Goal: Task Accomplishment & Management: Use online tool/utility

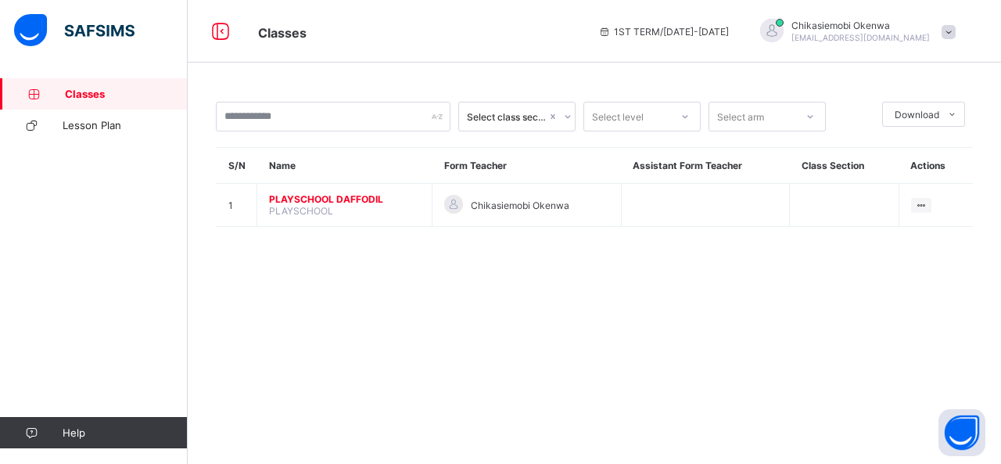
click at [365, 196] on span "PLAYSCHOOL DAFFODIL" at bounding box center [344, 199] width 151 height 12
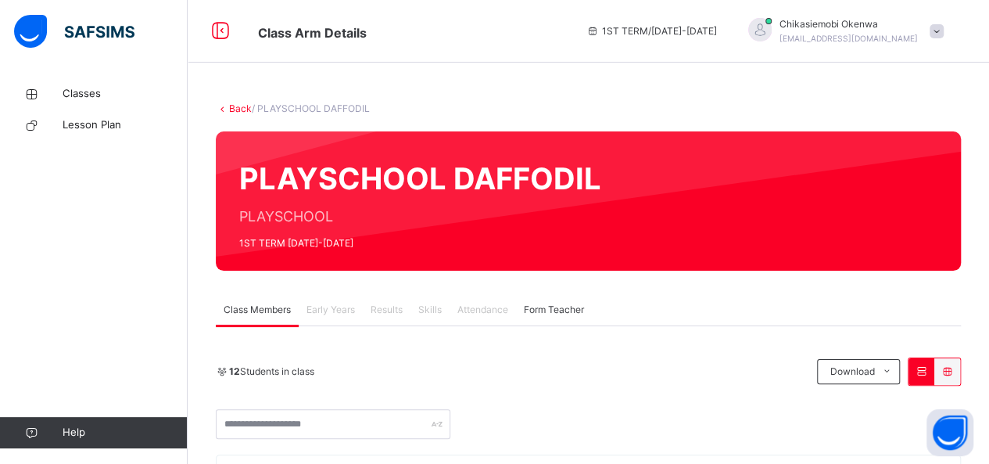
click at [944, 30] on span at bounding box center [936, 31] width 14 height 14
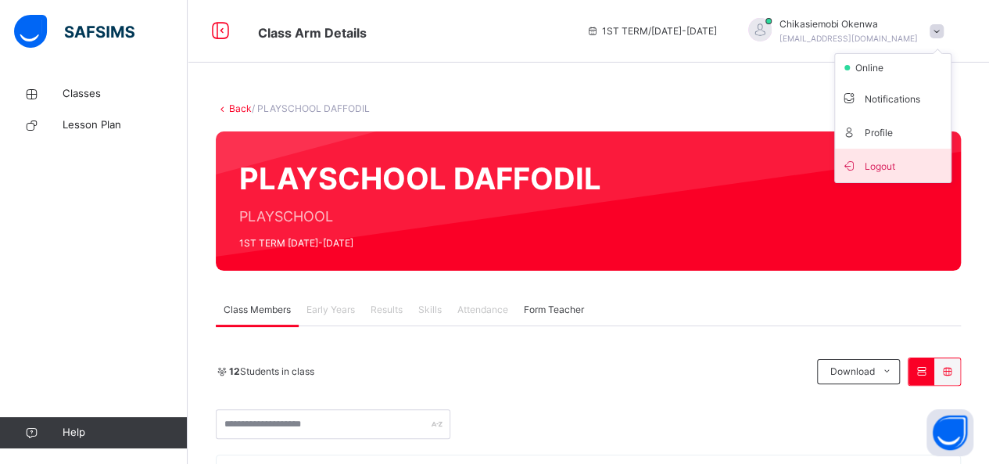
click at [883, 167] on span "Logout" at bounding box center [892, 165] width 103 height 21
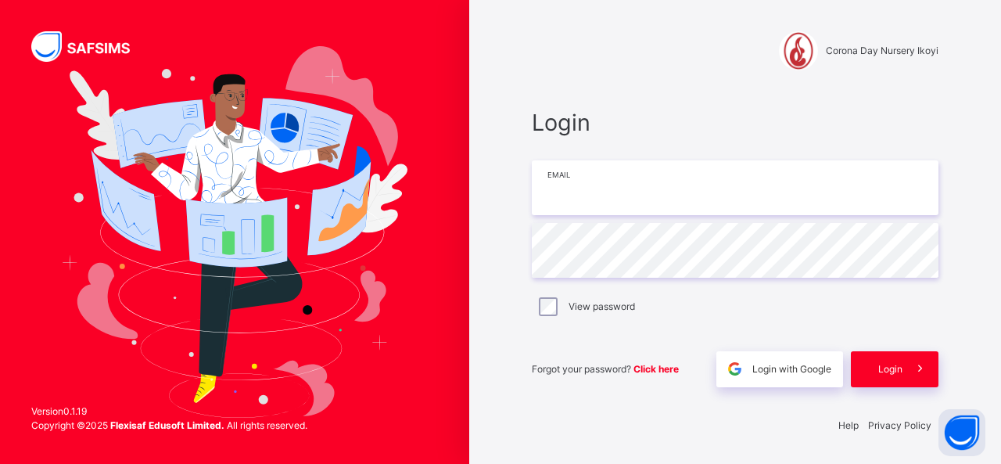
type input "**********"
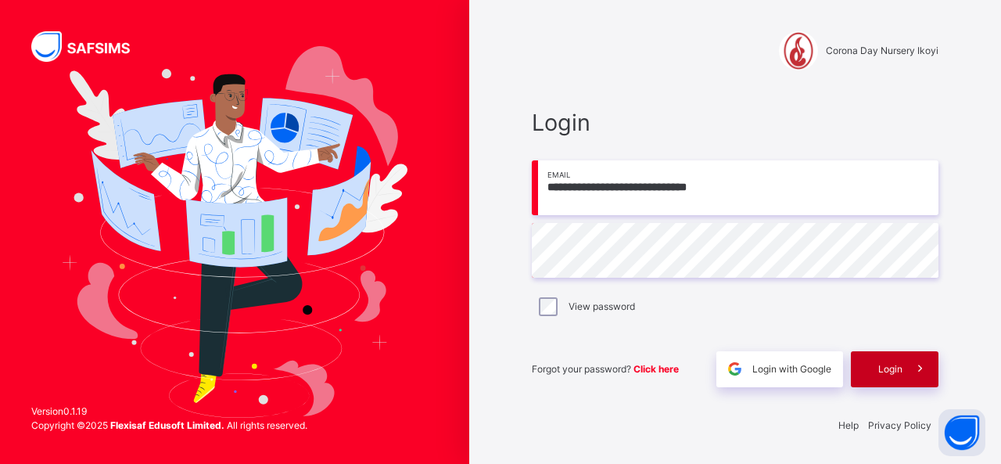
click at [894, 371] on span "Login" at bounding box center [890, 369] width 24 height 14
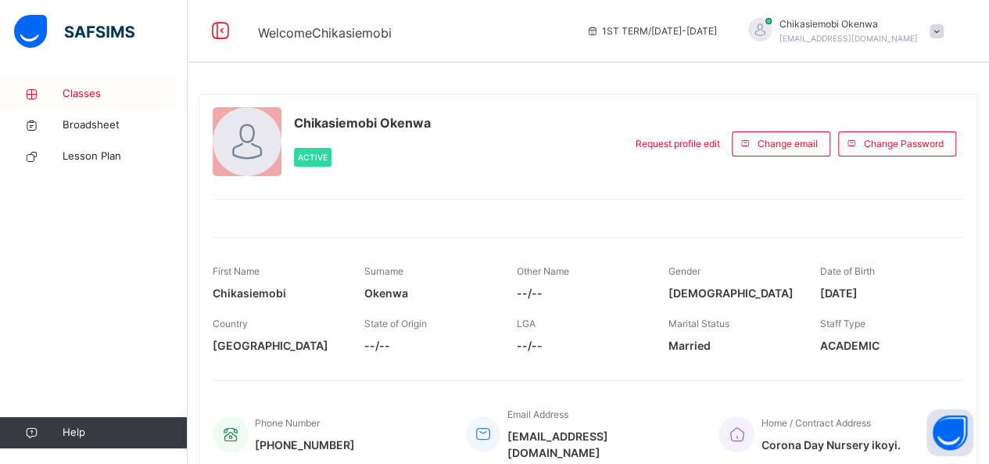
click at [83, 93] on span "Classes" at bounding box center [125, 94] width 125 height 16
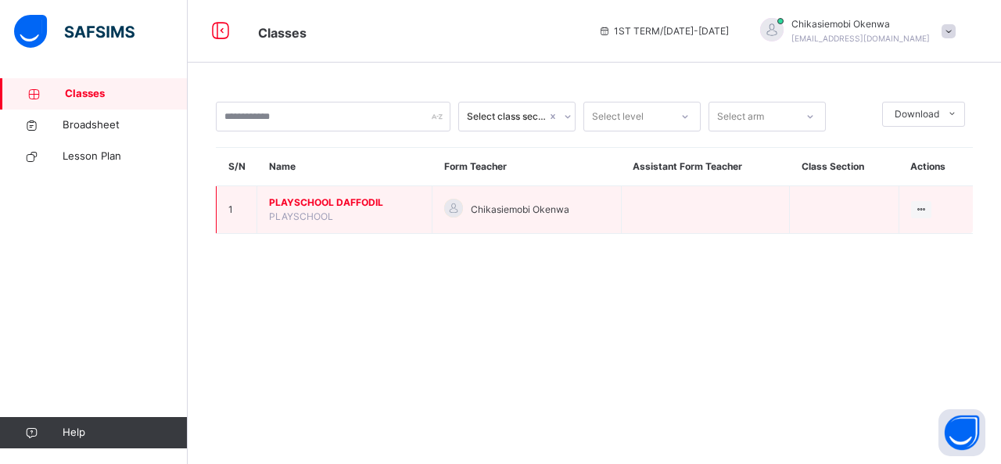
click at [367, 200] on span "PLAYSCHOOL DAFFODIL" at bounding box center [344, 202] width 151 height 14
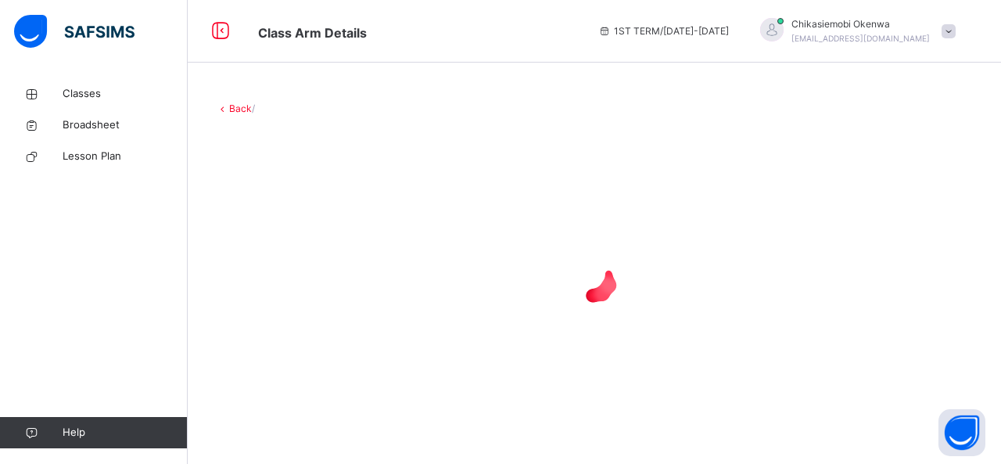
click at [367, 200] on div at bounding box center [594, 279] width 757 height 297
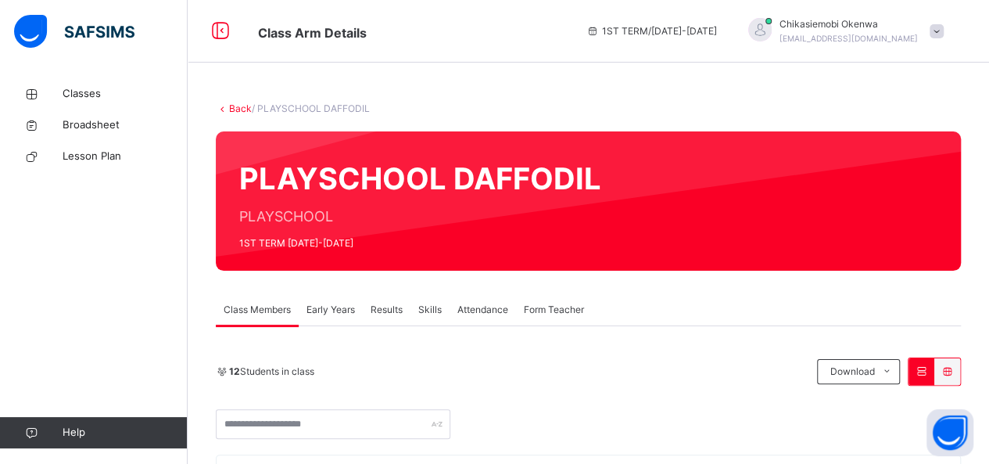
click at [469, 312] on span "Attendance" at bounding box center [482, 310] width 51 height 14
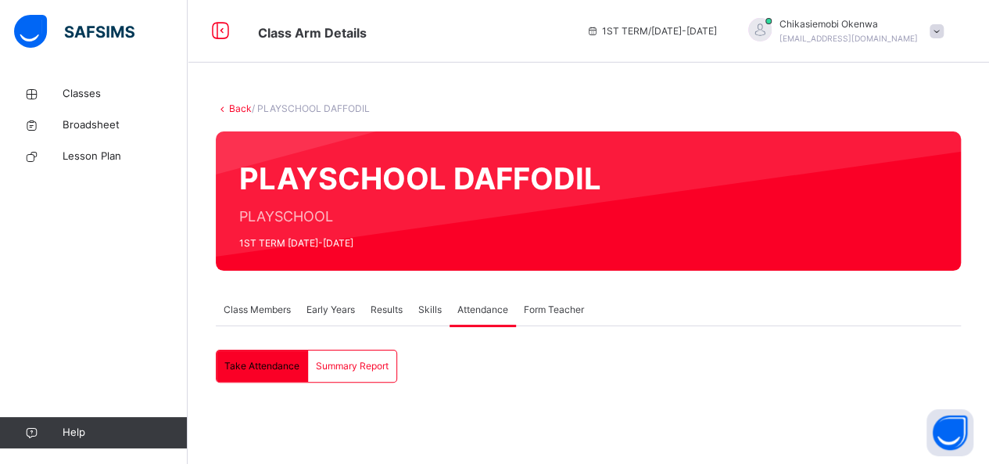
click at [260, 367] on span "Take Attendance" at bounding box center [261, 366] width 75 height 14
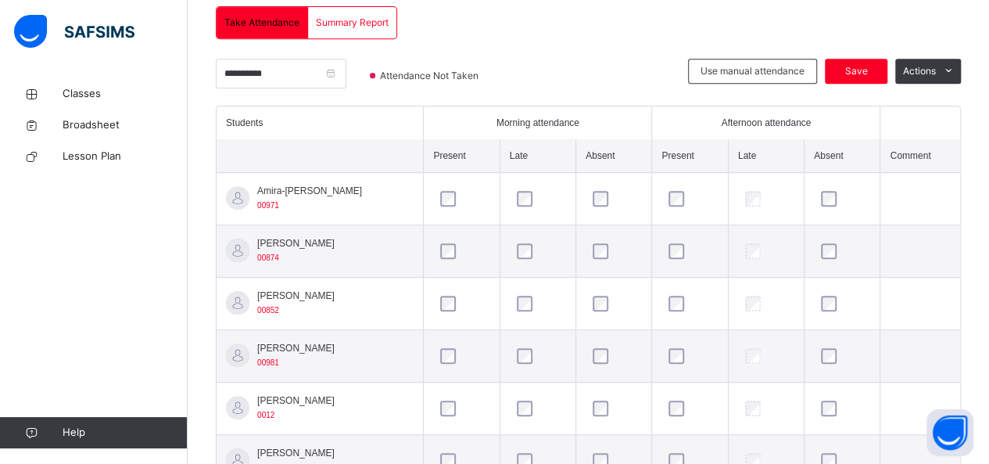
scroll to position [375, 0]
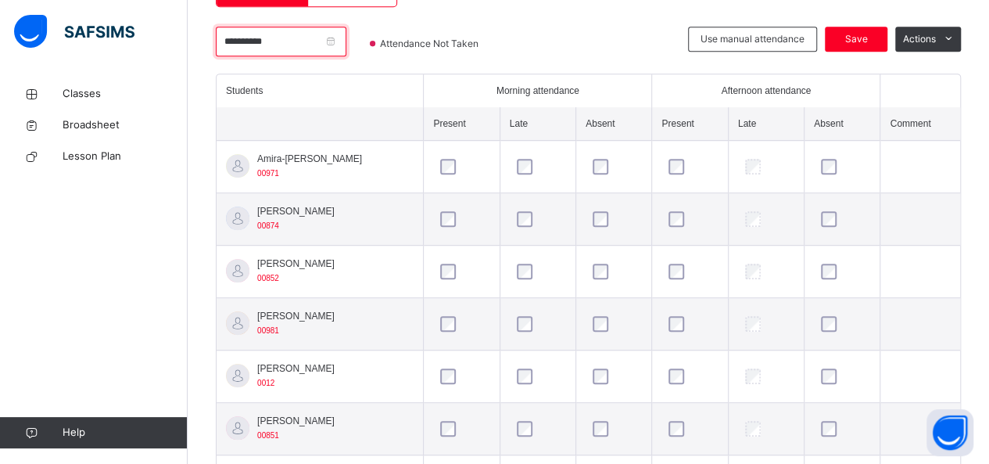
click at [346, 43] on input "**********" at bounding box center [281, 42] width 131 height 30
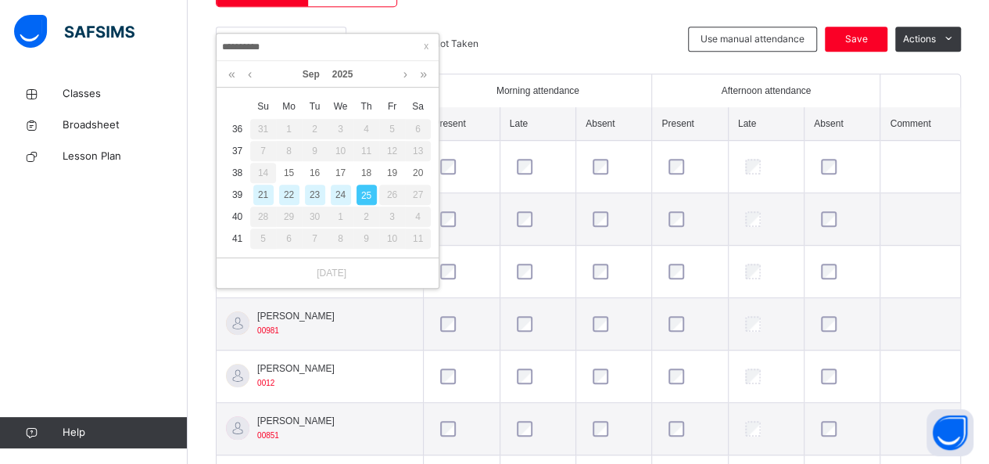
click at [340, 192] on div "24" at bounding box center [341, 194] width 20 height 20
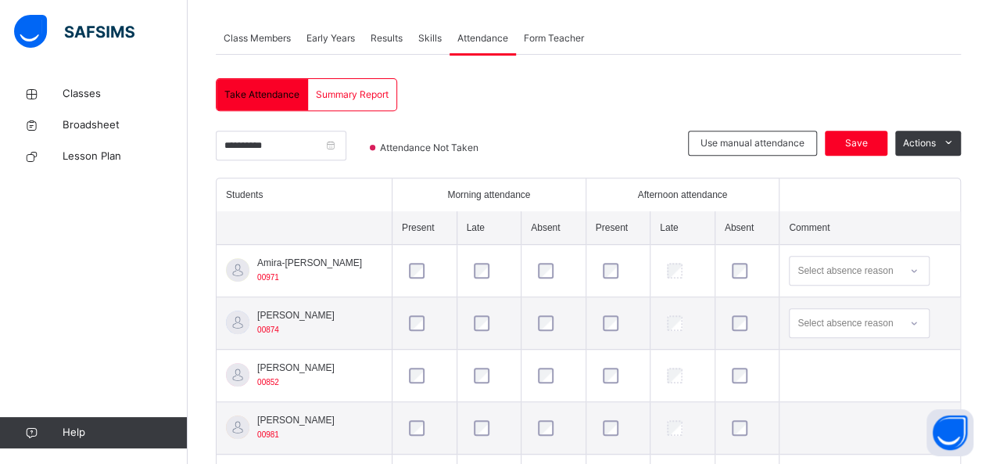
scroll to position [146, 0]
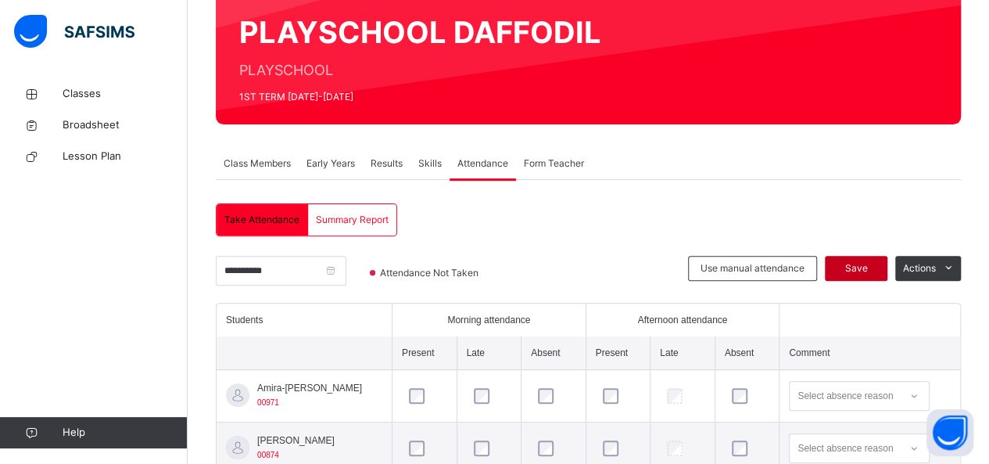
click at [857, 269] on span "Save" at bounding box center [855, 268] width 39 height 14
click at [295, 270] on input "**********" at bounding box center [281, 271] width 131 height 30
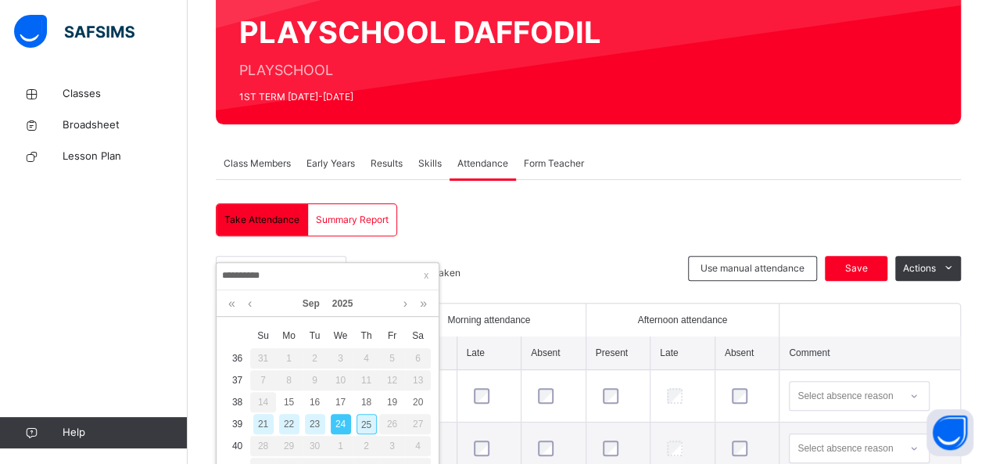
click at [361, 426] on div "25" at bounding box center [366, 424] width 20 height 20
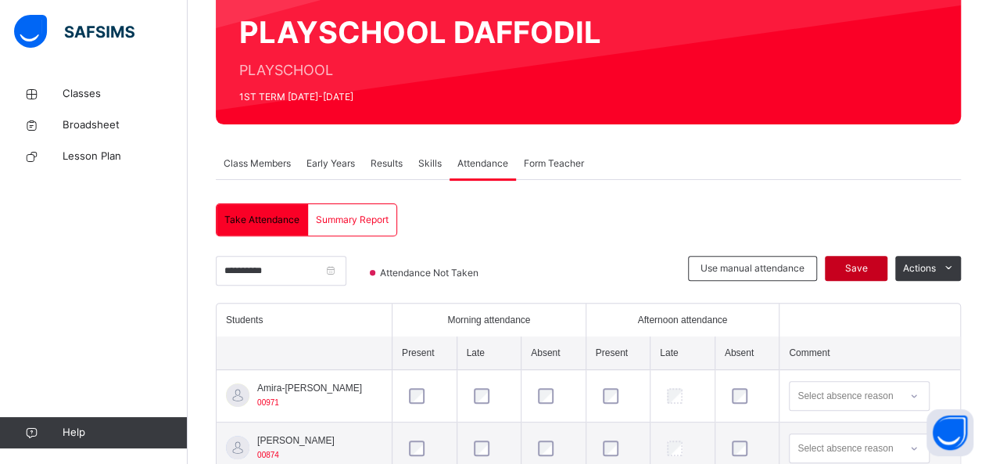
click at [867, 267] on span "Save" at bounding box center [855, 268] width 39 height 14
